Goal: Transaction & Acquisition: Download file/media

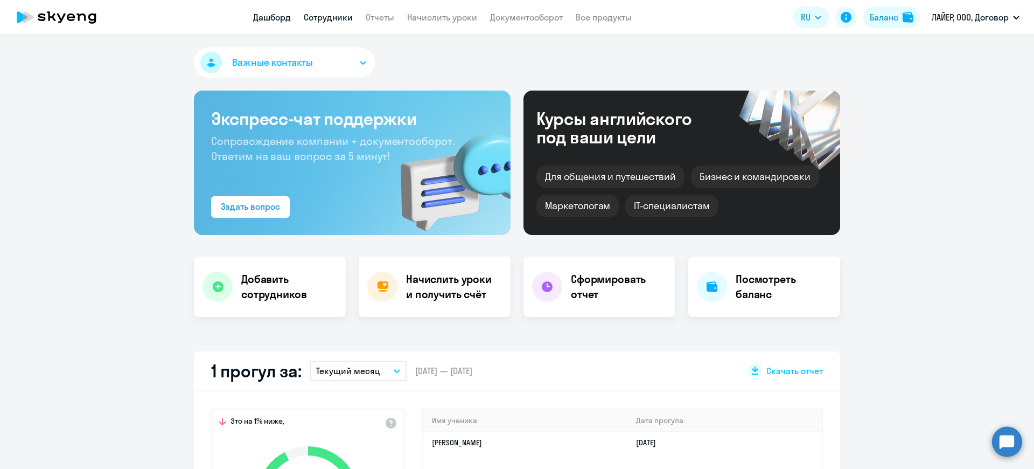
click at [310, 15] on link "Сотрудники" at bounding box center [328, 17] width 49 height 11
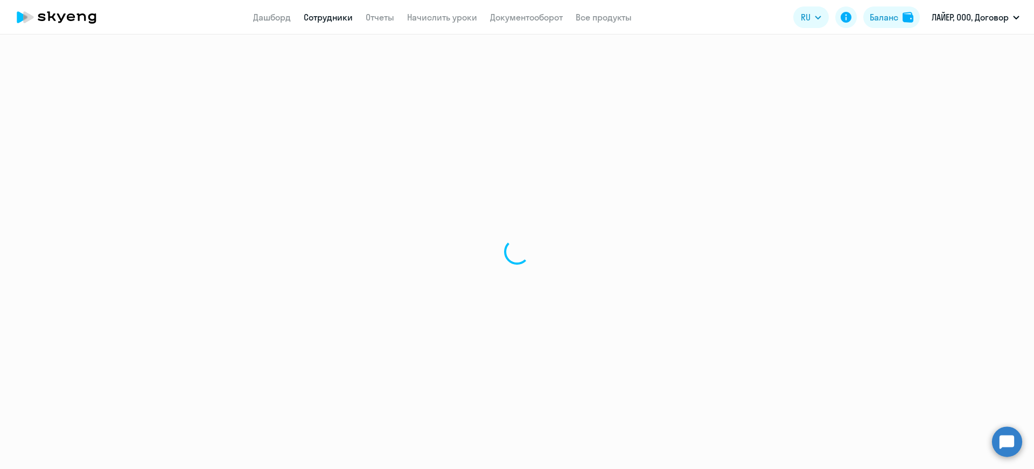
select select "30"
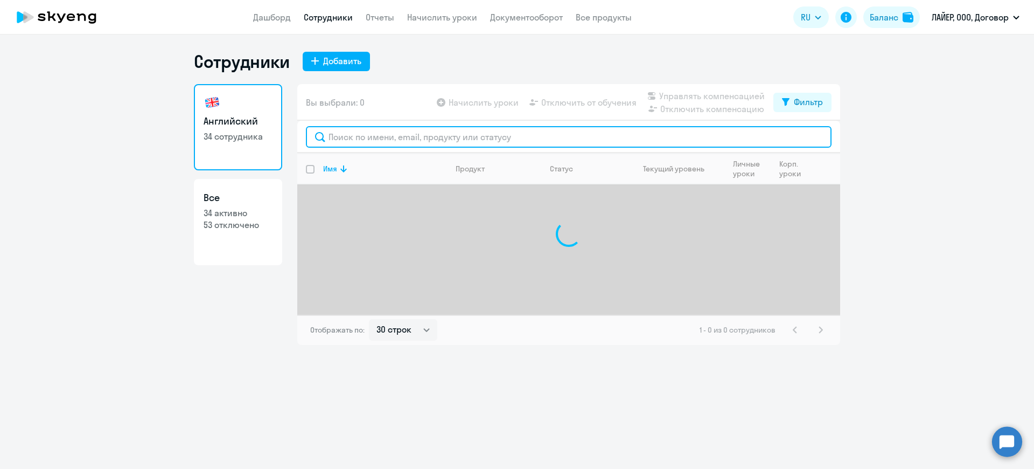
click at [402, 140] on input "text" at bounding box center [569, 137] width 526 height 22
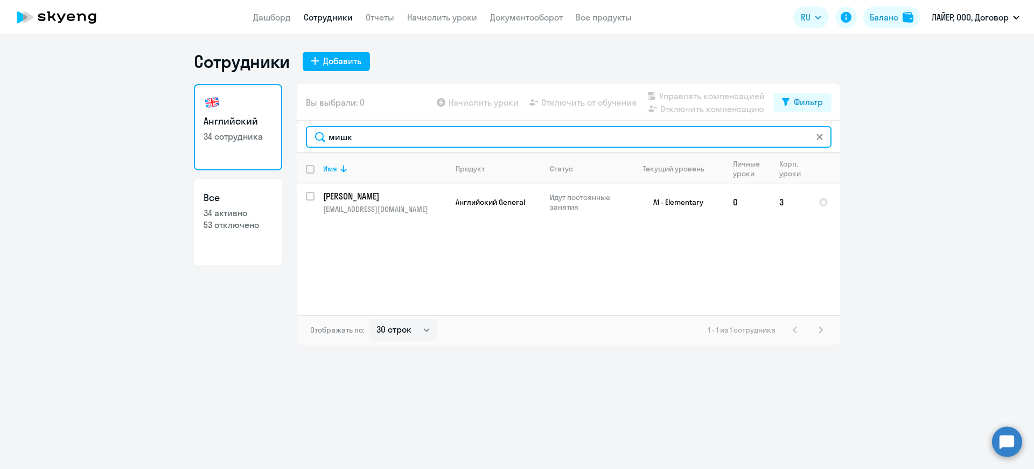
type input "мишк"
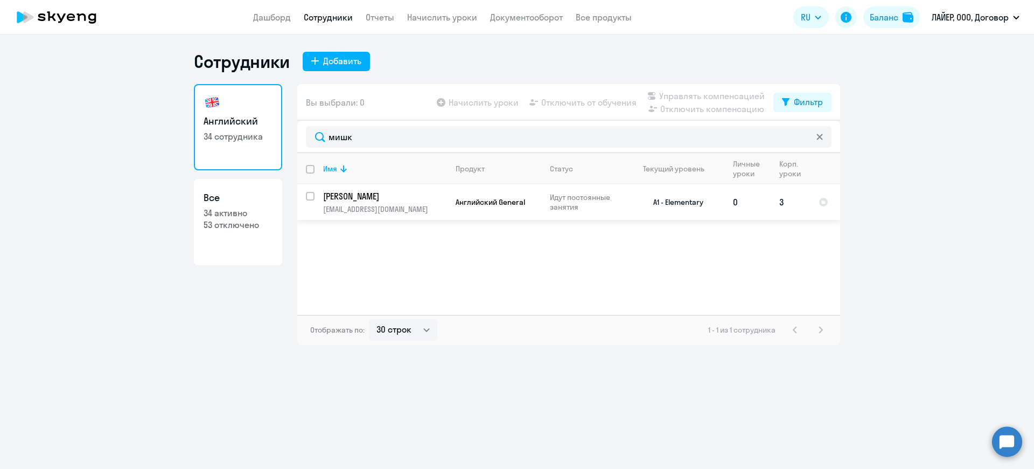
click at [407, 199] on p "[PERSON_NAME]" at bounding box center [384, 196] width 122 height 12
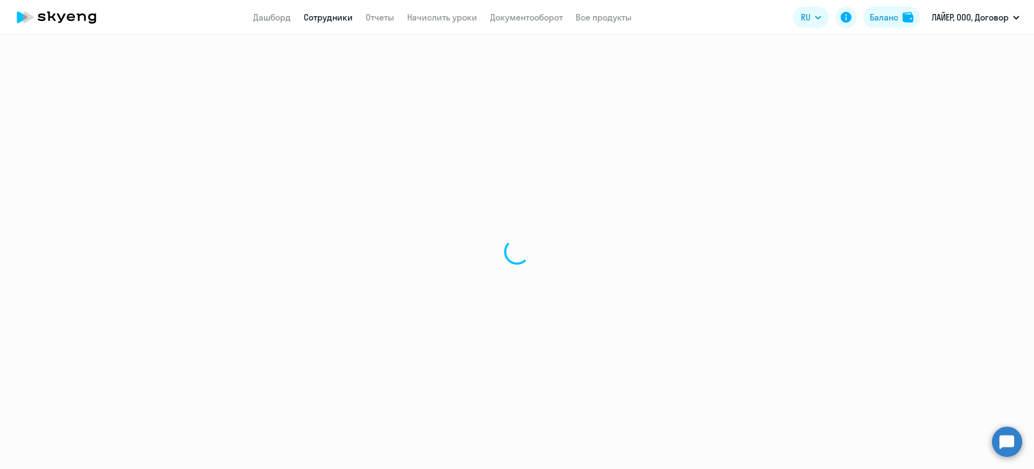
select select "english"
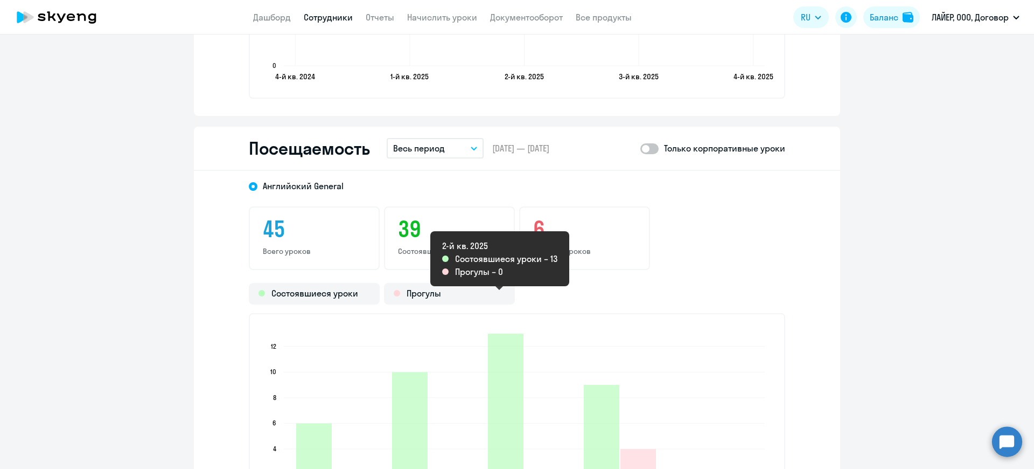
scroll to position [1293, 0]
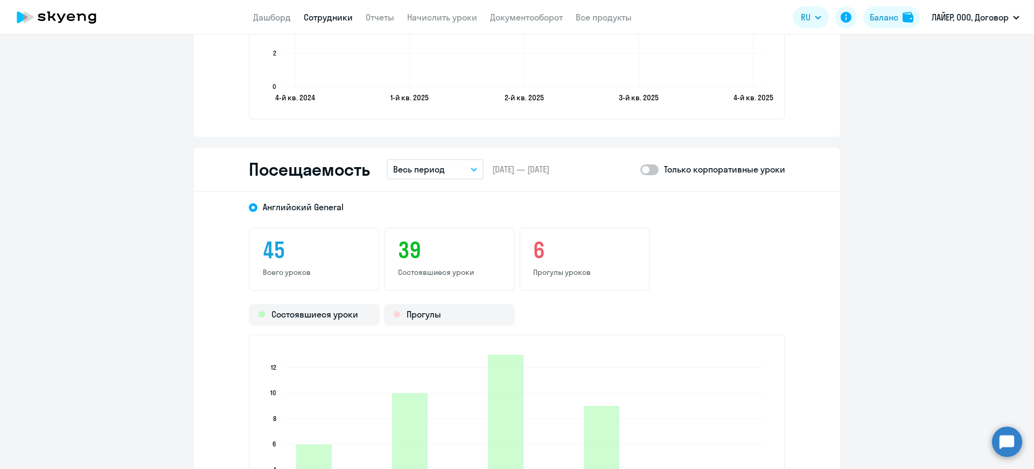
click at [471, 169] on icon "button" at bounding box center [473, 169] width 5 height 3
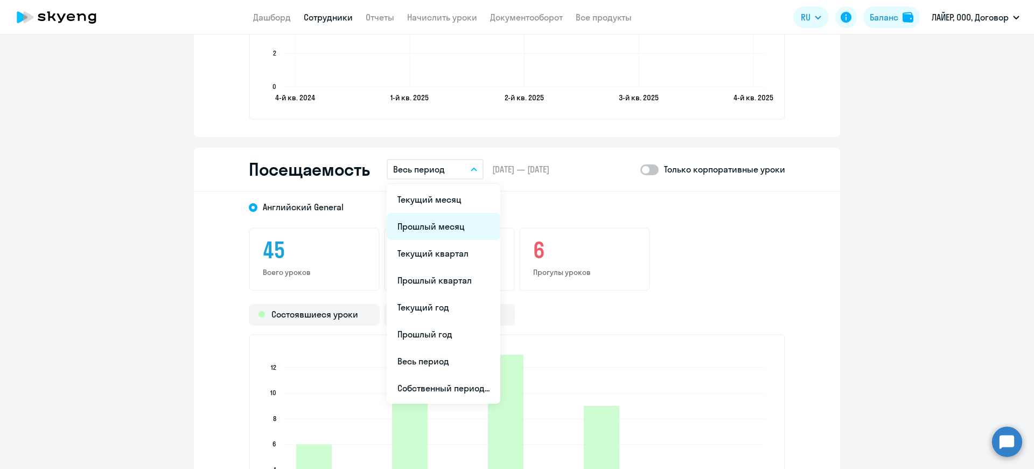
click at [431, 225] on li "Прошлый месяц" at bounding box center [444, 226] width 114 height 27
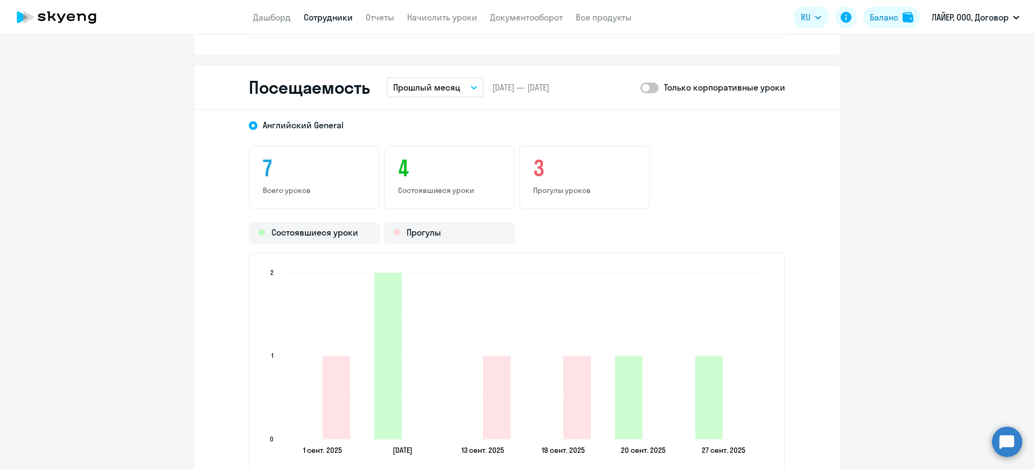
scroll to position [1374, 0]
click at [642, 88] on span at bounding box center [649, 88] width 18 height 11
click at [640, 88] on input "checkbox" at bounding box center [640, 88] width 1 height 1
checkbox input "true"
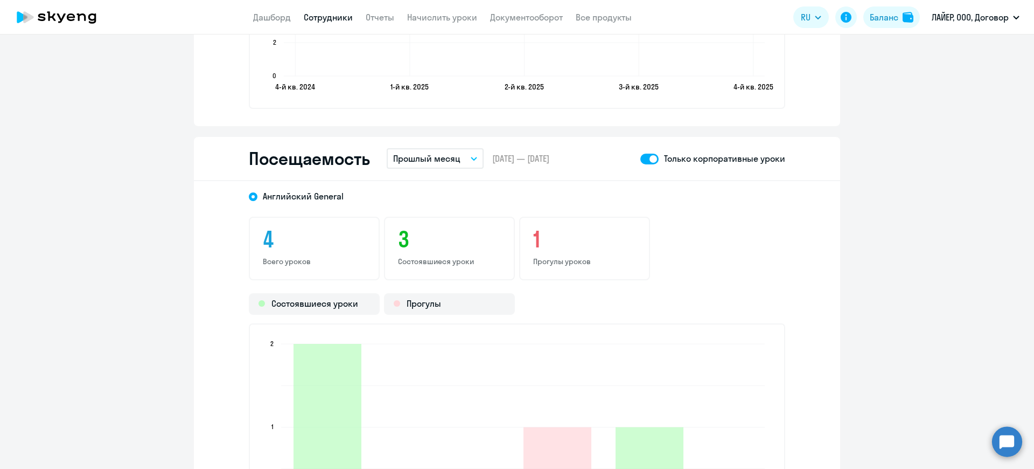
scroll to position [1131, 0]
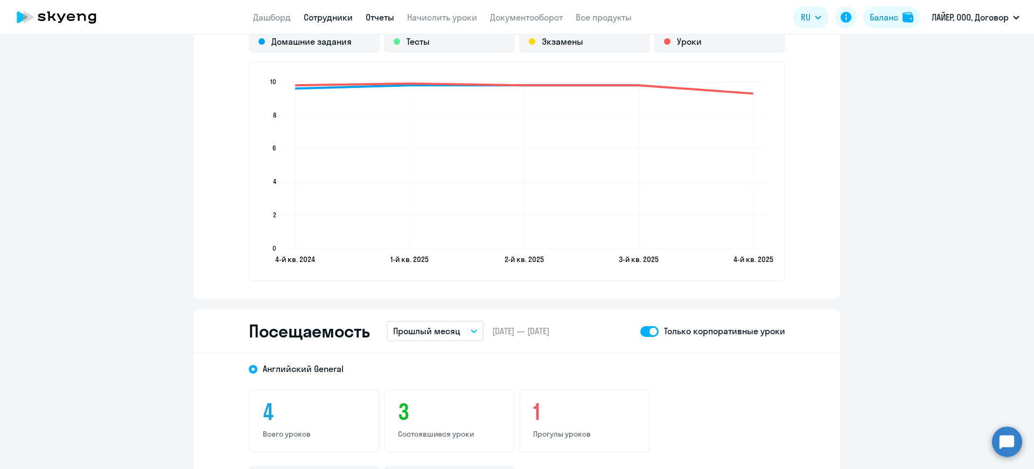
click at [384, 17] on link "Отчеты" at bounding box center [380, 17] width 29 height 11
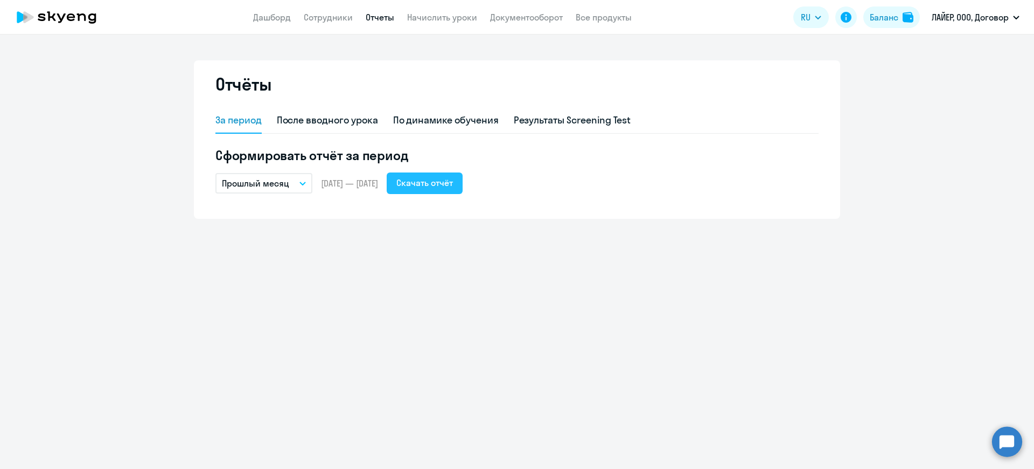
click at [438, 183] on div "Скачать отчёт" at bounding box center [424, 182] width 57 height 13
click at [522, 11] on app-menu-item-link "Документооборот" at bounding box center [526, 17] width 73 height 13
click at [524, 16] on link "Документооборот" at bounding box center [526, 17] width 73 height 11
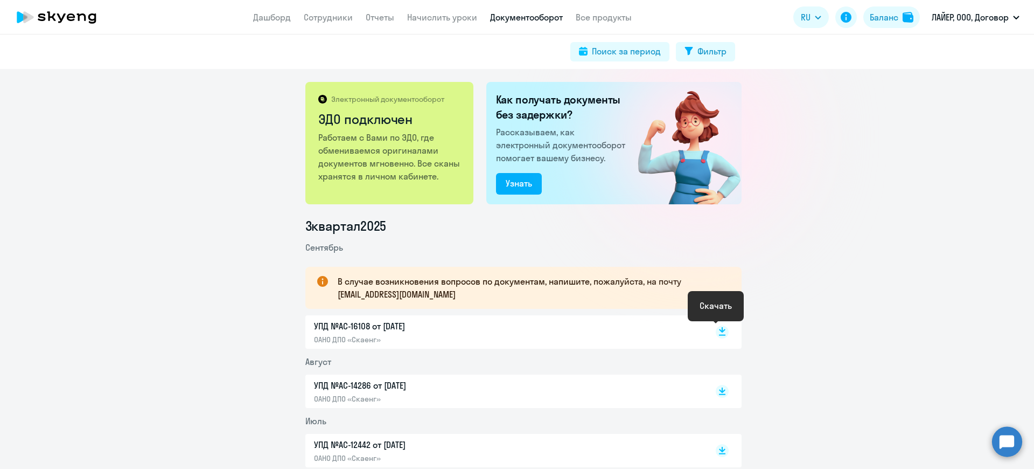
click at [716, 331] on rect at bounding box center [722, 331] width 13 height 13
